Goal: Task Accomplishment & Management: Manage account settings

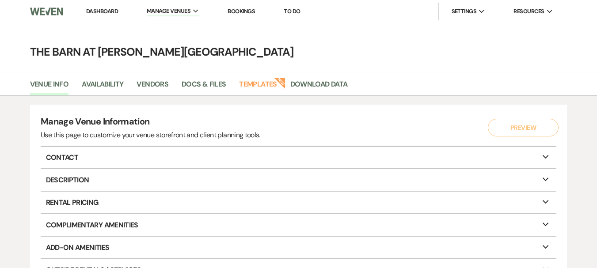
click at [94, 8] on link "Dashboard" at bounding box center [102, 12] width 32 height 8
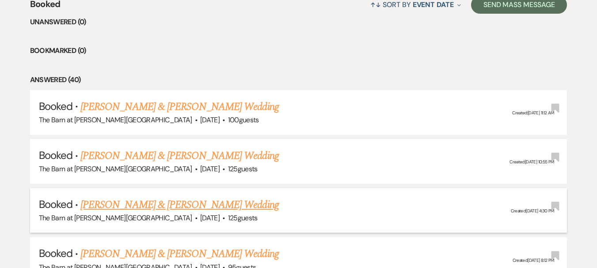
scroll to position [407, 0]
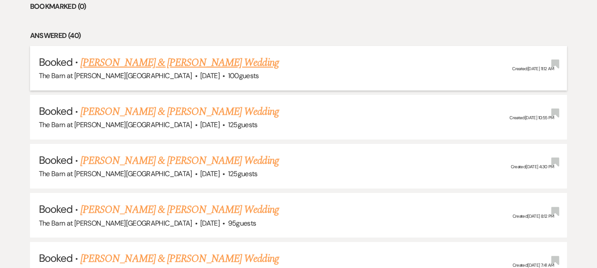
click at [218, 60] on link "[PERSON_NAME] & [PERSON_NAME] Wedding" at bounding box center [179, 63] width 198 height 16
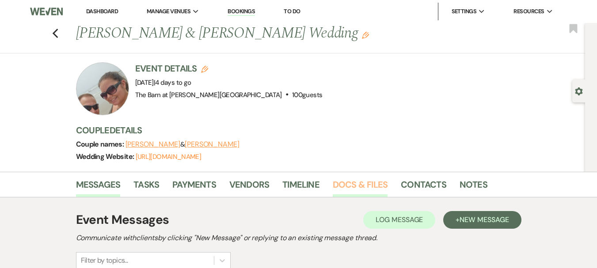
click at [370, 191] on link "Docs & Files" at bounding box center [360, 187] width 55 height 19
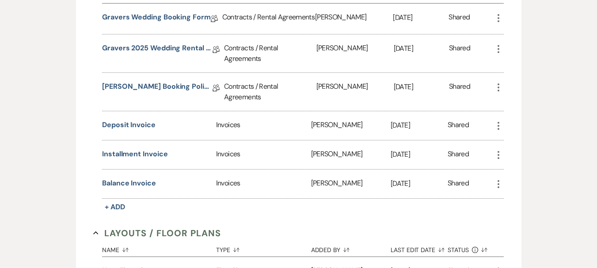
scroll to position [442, 0]
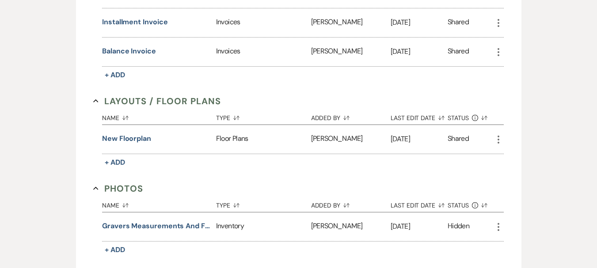
click at [500, 134] on icon "More" at bounding box center [498, 139] width 11 height 11
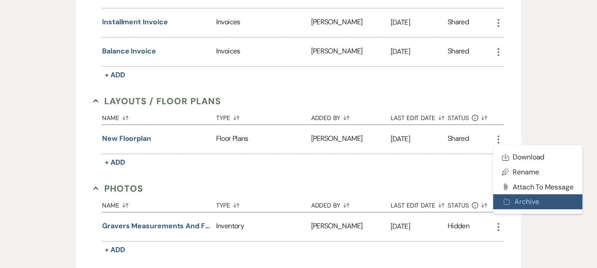
click at [505, 199] on use "button" at bounding box center [507, 202] width 6 height 6
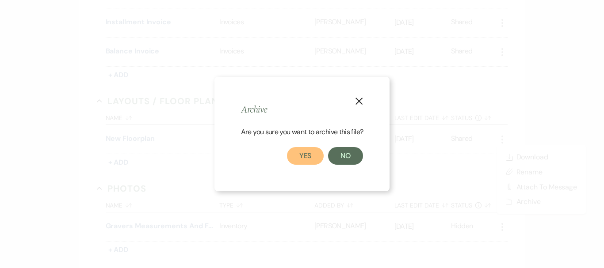
click at [287, 157] on button "Yes" at bounding box center [305, 156] width 37 height 18
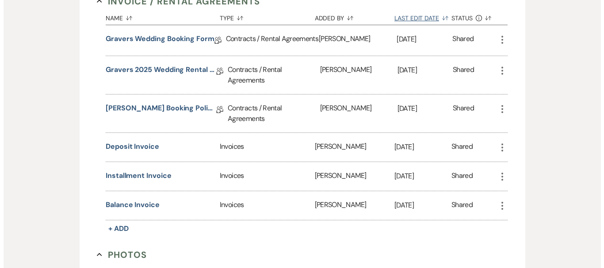
scroll to position [177, 0]
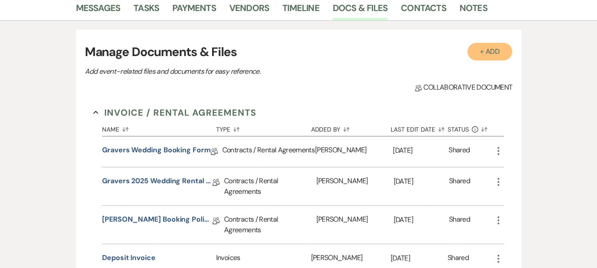
click at [504, 50] on button "+ Add" at bounding box center [489, 52] width 45 height 18
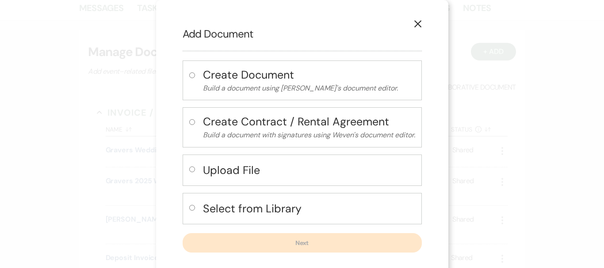
click at [183, 172] on div "Upload File" at bounding box center [301, 170] width 239 height 31
click at [189, 169] on input "radio" at bounding box center [192, 170] width 6 height 6
radio input "true"
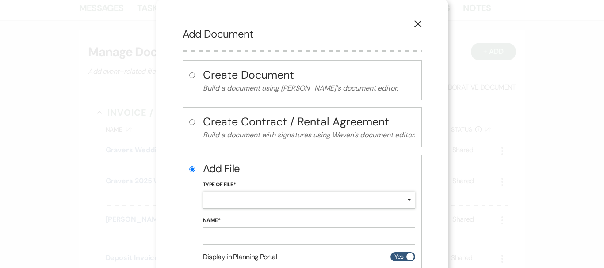
click at [259, 204] on select "Special Event Insurance Vendor Certificate of Insurance Contracts / Rental Agre…" at bounding box center [309, 200] width 212 height 17
select select "24"
click at [203, 192] on select "Special Event Insurance Vendor Certificate of Insurance Contracts / Rental Agre…" at bounding box center [309, 200] width 212 height 17
click at [274, 237] on input "Name*" at bounding box center [309, 236] width 212 height 17
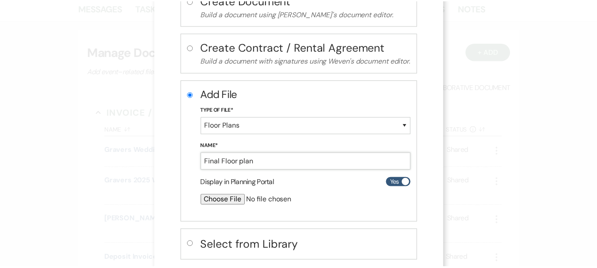
scroll to position [122, 0]
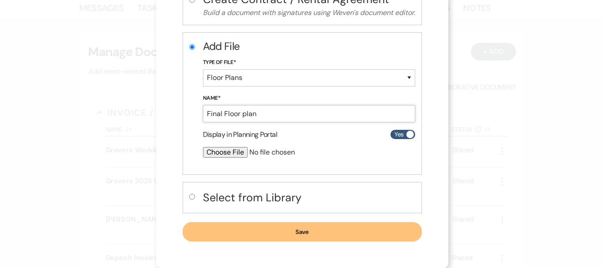
type input "Final Floor plan"
click at [279, 232] on button "Save" at bounding box center [301, 231] width 239 height 19
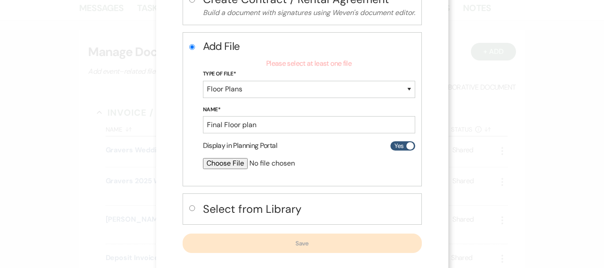
click at [225, 162] on input "file" at bounding box center [285, 163] width 165 height 11
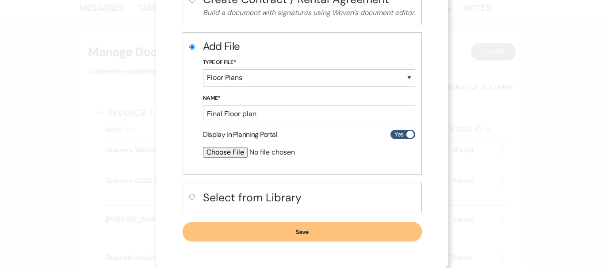
type input "C:\fakepath\Floorplans by Tripleseat Design Screenshot (8).png"
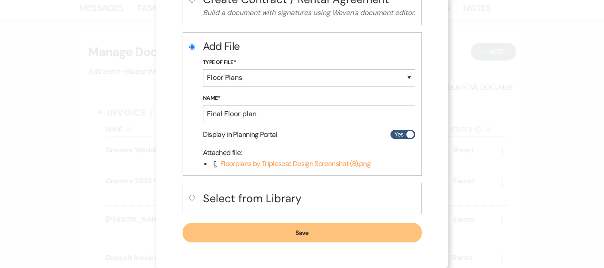
click at [308, 228] on button "Save" at bounding box center [301, 232] width 239 height 19
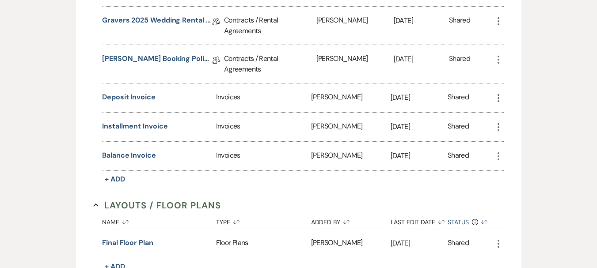
scroll to position [353, 0]
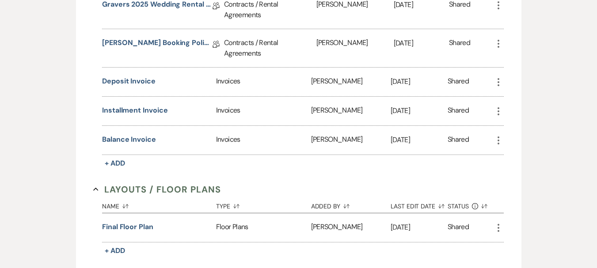
click at [496, 223] on icon "More" at bounding box center [498, 228] width 11 height 11
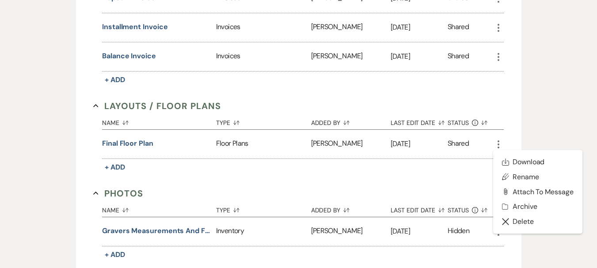
scroll to position [442, 0]
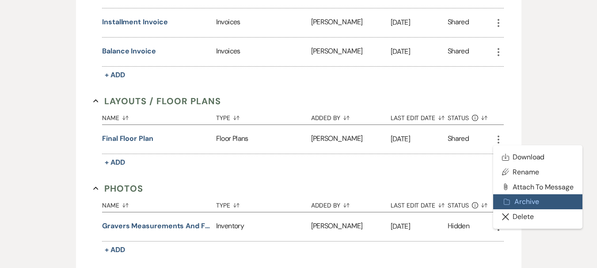
click at [521, 194] on button "Archive Archive" at bounding box center [537, 201] width 89 height 15
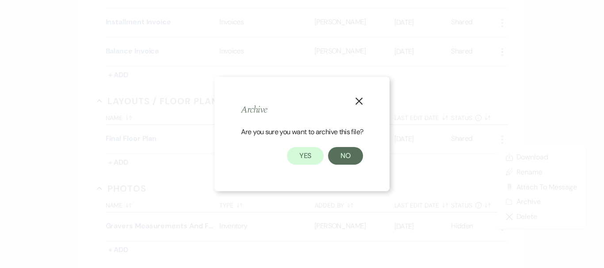
click at [362, 101] on icon "X" at bounding box center [359, 101] width 8 height 8
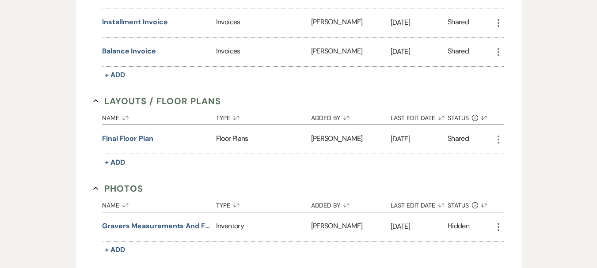
click at [494, 134] on icon "More" at bounding box center [498, 139] width 11 height 11
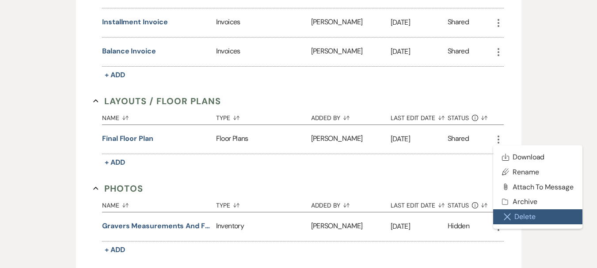
click at [525, 210] on button "Close Delete X Delete" at bounding box center [537, 216] width 89 height 15
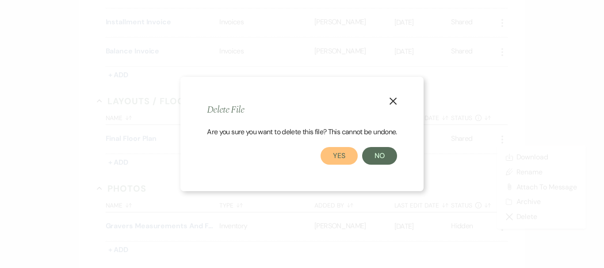
click at [335, 159] on button "Yes" at bounding box center [338, 156] width 37 height 18
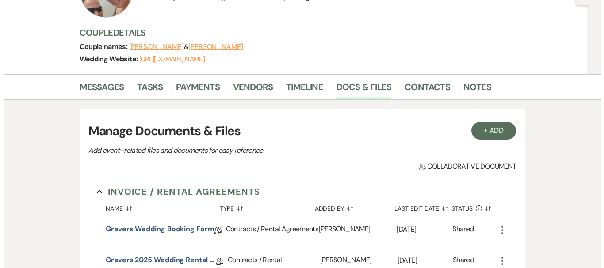
scroll to position [0, 0]
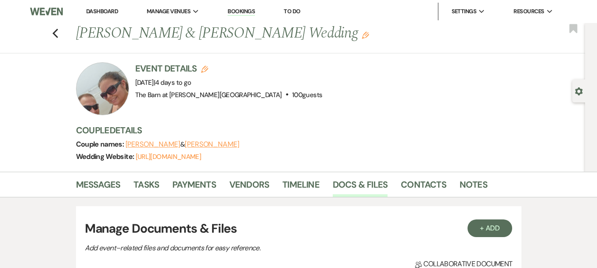
click at [500, 238] on h3 "Manage Documents & Files" at bounding box center [299, 229] width 428 height 19
click at [496, 228] on button "+ Add" at bounding box center [489, 229] width 45 height 18
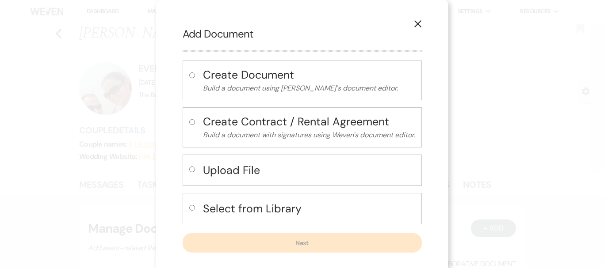
click at [224, 167] on h4 "Upload File" at bounding box center [309, 170] width 212 height 15
radio input "true"
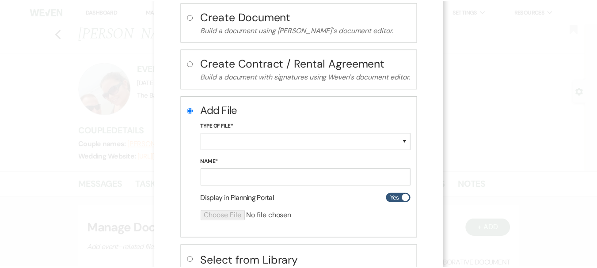
scroll to position [122, 0]
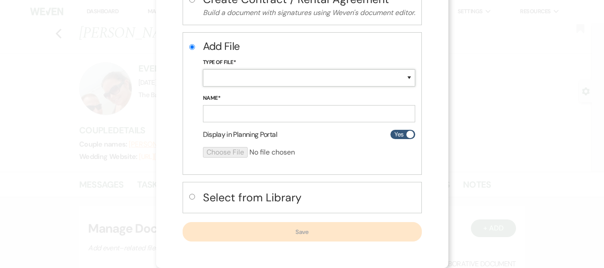
click at [227, 72] on select "Special Event Insurance Vendor Certificate of Insurance Contracts / Rental Agre…" at bounding box center [309, 77] width 212 height 17
select select "24"
click at [203, 69] on select "Special Event Insurance Vendor Certificate of Insurance Contracts / Rental Agre…" at bounding box center [309, 77] width 212 height 17
click at [254, 117] on input "Name*" at bounding box center [309, 113] width 212 height 17
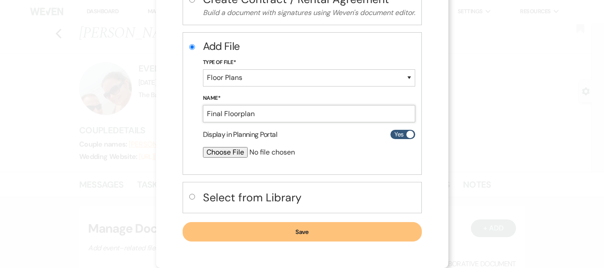
type input "Final Floorplan"
click at [218, 153] on input "file" at bounding box center [285, 152] width 165 height 11
type input "C:\fakepath\Floorplans by Tripleseat Design Screenshot (9).png"
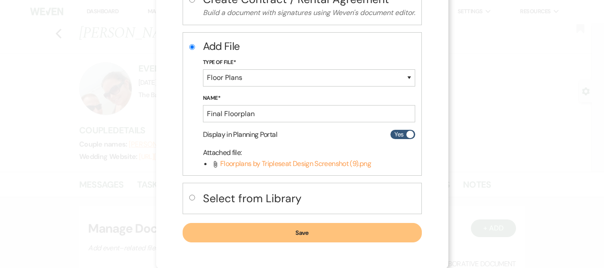
click at [330, 230] on button "Save" at bounding box center [301, 232] width 239 height 19
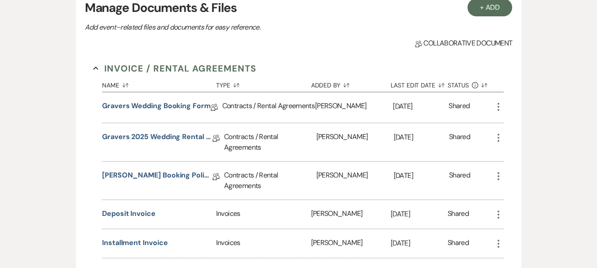
scroll to position [398, 0]
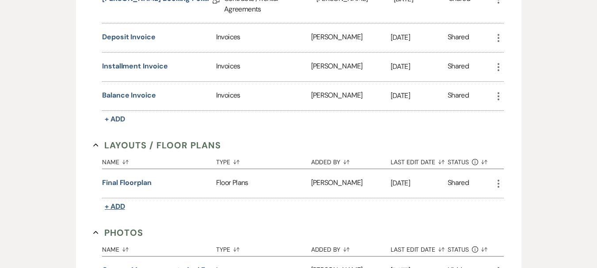
click at [114, 202] on span "+ Add" at bounding box center [115, 206] width 20 height 9
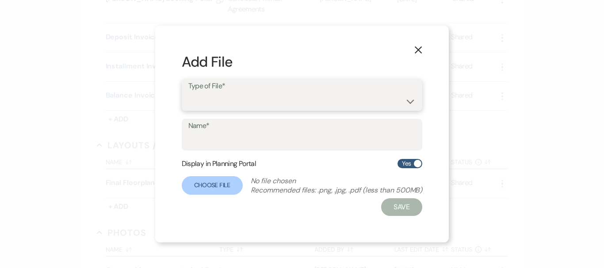
click at [245, 101] on select "Event Maps Floor Plans Rain Plan Seating Charts Venue Layout" at bounding box center [302, 101] width 228 height 17
select select "24"
click at [188, 93] on select "Event Maps Floor Plans Rain Plan Seating Charts Venue Layout" at bounding box center [302, 101] width 228 height 17
click at [247, 142] on input "Name*" at bounding box center [302, 141] width 228 height 17
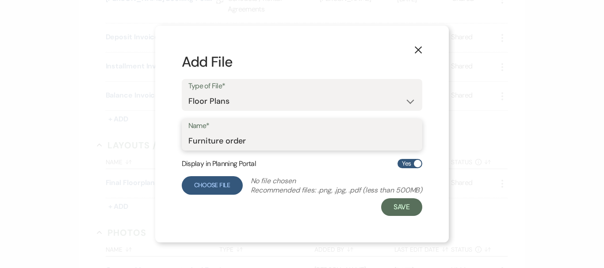
type input "Furniture order"
click at [231, 179] on label "Choose File" at bounding box center [212, 185] width 61 height 19
click at [0, 0] on input "Choose File" at bounding box center [0, 0] width 0 height 0
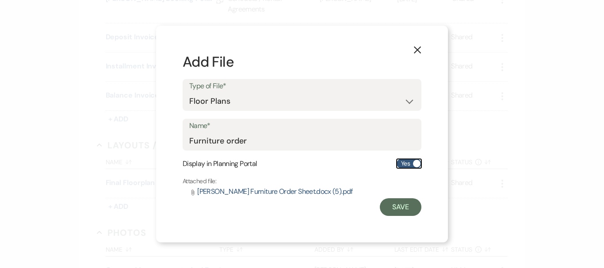
click at [402, 163] on label "Yes" at bounding box center [408, 163] width 25 height 9
click at [402, 163] on input "Yes" at bounding box center [408, 163] width 25 height 9
checkbox input "false"
click at [402, 205] on button "Save" at bounding box center [401, 207] width 42 height 18
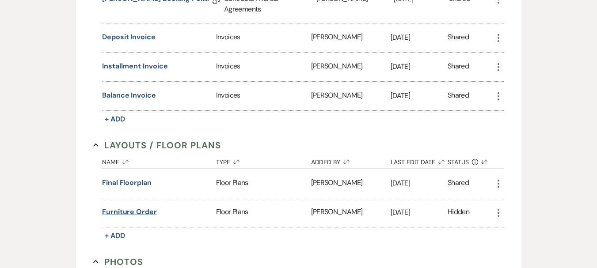
click at [122, 207] on button "Furniture order" at bounding box center [129, 212] width 55 height 11
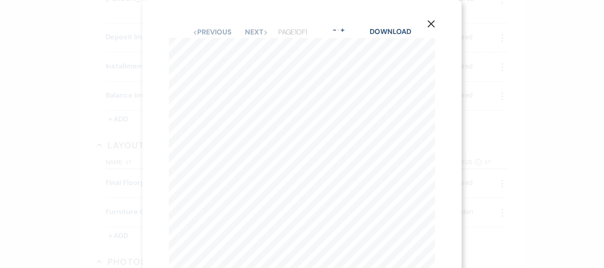
click at [428, 22] on icon "X" at bounding box center [431, 24] width 8 height 8
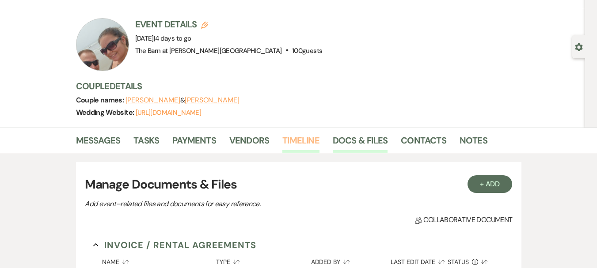
click at [308, 145] on link "Timeline" at bounding box center [300, 142] width 37 height 19
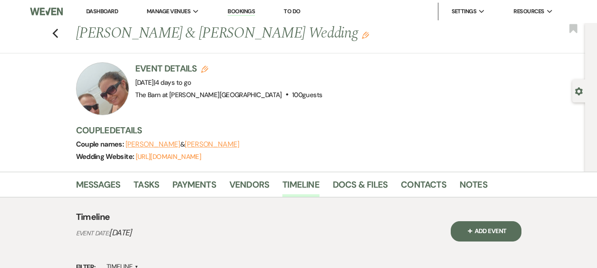
click at [110, 11] on link "Dashboard" at bounding box center [102, 12] width 32 height 8
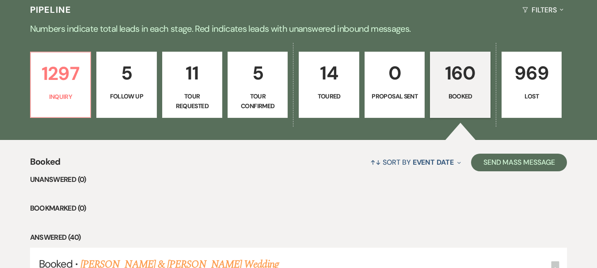
scroll to position [221, 0]
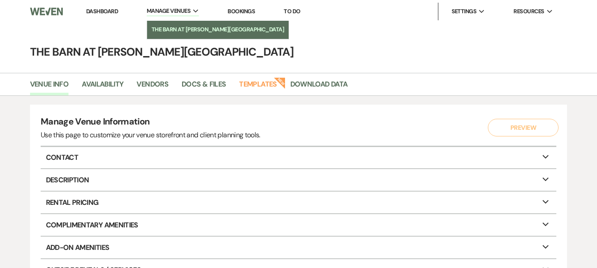
click at [175, 27] on li "The Barn at [PERSON_NAME][GEOGRAPHIC_DATA]" at bounding box center [218, 29] width 133 height 9
click at [182, 27] on li "The Barn at [PERSON_NAME][GEOGRAPHIC_DATA]" at bounding box center [218, 29] width 133 height 9
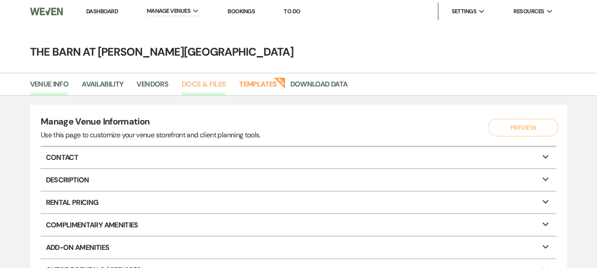
click at [207, 87] on link "Docs & Files" at bounding box center [204, 87] width 44 height 17
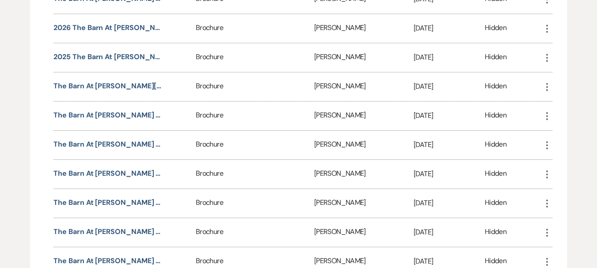
scroll to position [1635, 0]
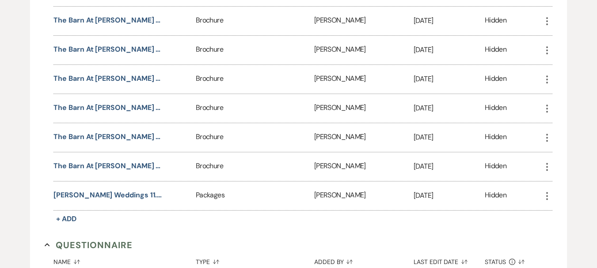
click at [542, 197] on icon "More" at bounding box center [547, 196] width 11 height 11
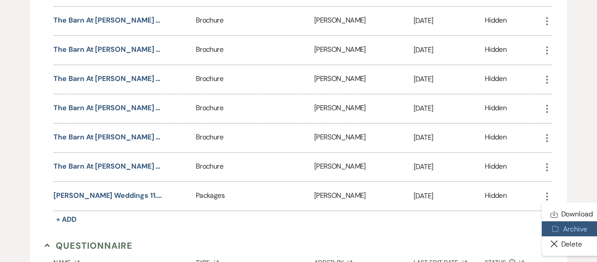
click at [565, 228] on button "Archive Archive" at bounding box center [572, 228] width 60 height 15
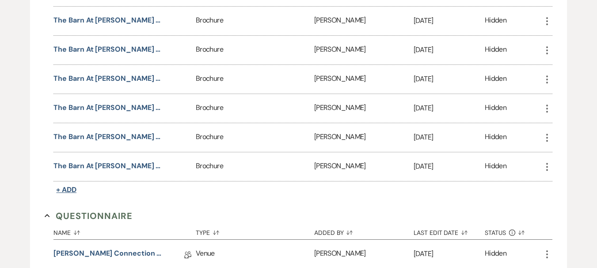
click at [66, 186] on span "+ Add" at bounding box center [66, 189] width 20 height 9
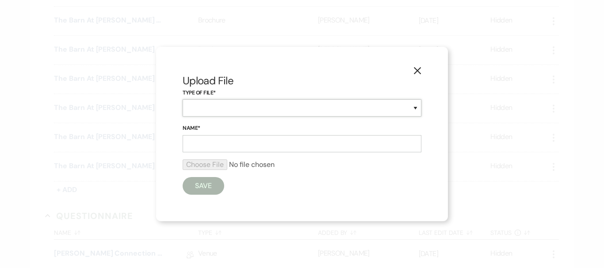
click at [217, 109] on select "Beverage Brochure Menu Packages Product Specifications Quotes" at bounding box center [301, 107] width 239 height 17
select select "20"
click at [182, 99] on select "Beverage Brochure Menu Packages Product Specifications Quotes" at bounding box center [301, 107] width 239 height 17
click at [229, 150] on input "Name*" at bounding box center [301, 143] width 239 height 17
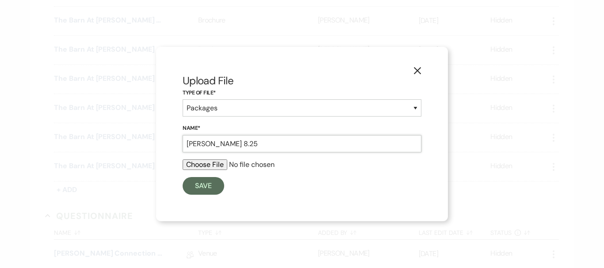
type input "[PERSON_NAME] 8.25"
click at [197, 165] on input "file" at bounding box center [301, 165] width 239 height 11
click at [212, 168] on input "file" at bounding box center [301, 165] width 239 height 11
type input "C:\fakepath\[PERSON_NAME] Packages 8.25.pdf"
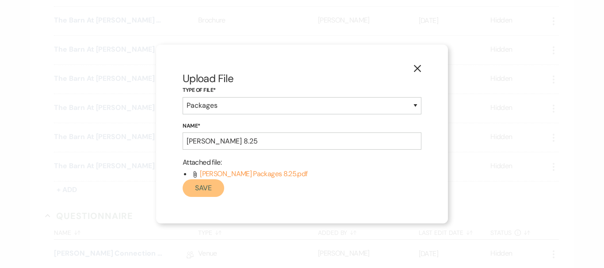
click at [194, 190] on button "Save" at bounding box center [203, 188] width 42 height 18
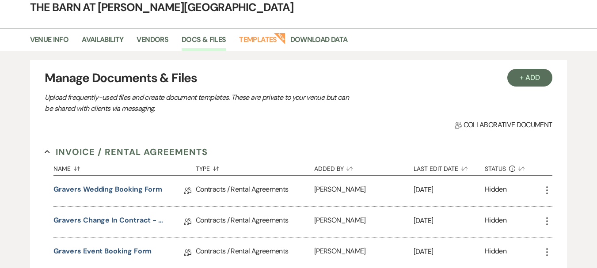
scroll to position [0, 0]
